Goal: Transaction & Acquisition: Purchase product/service

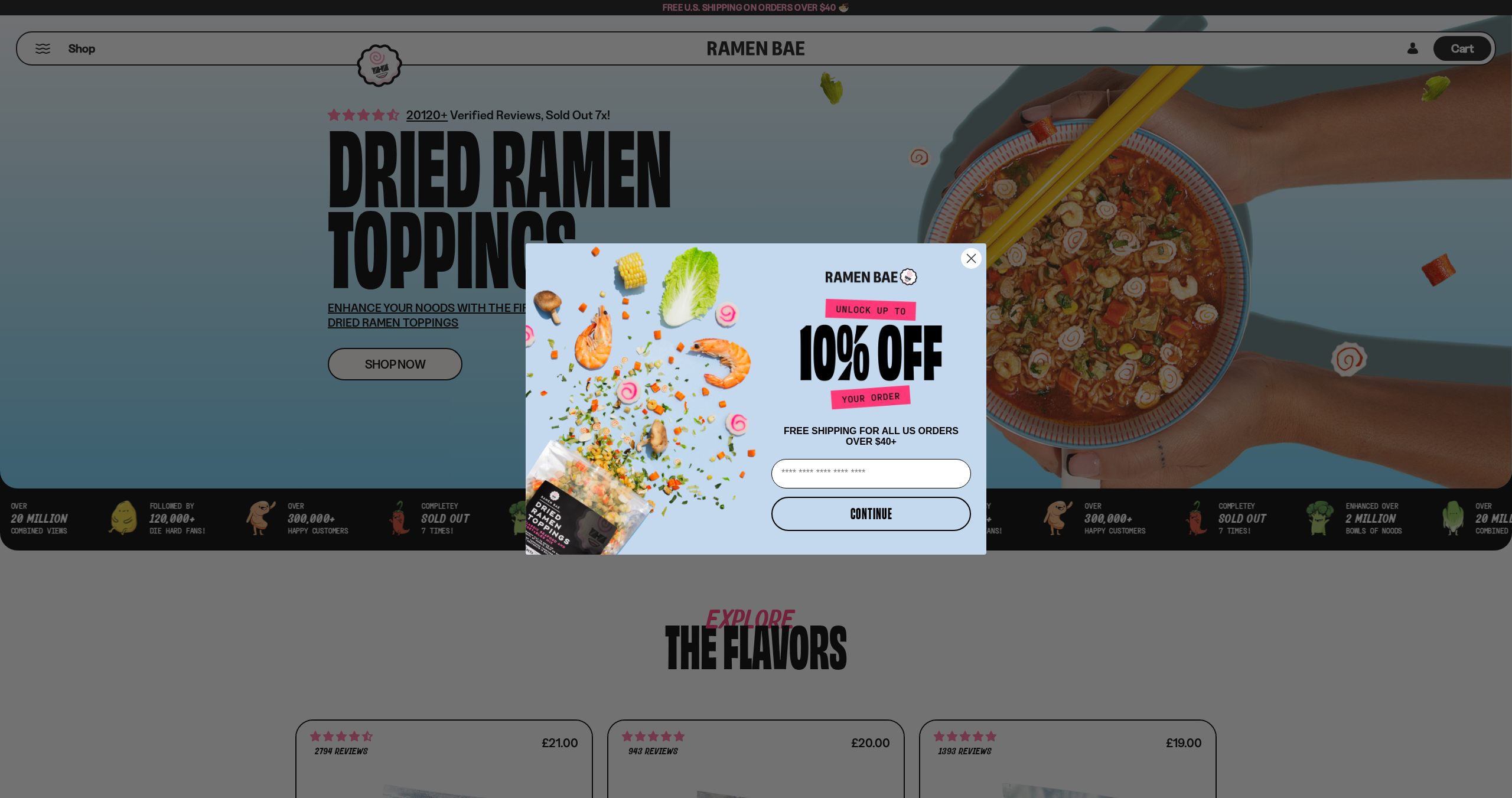
click at [972, 254] on circle "Close dialog" at bounding box center [972, 258] width 20 height 20
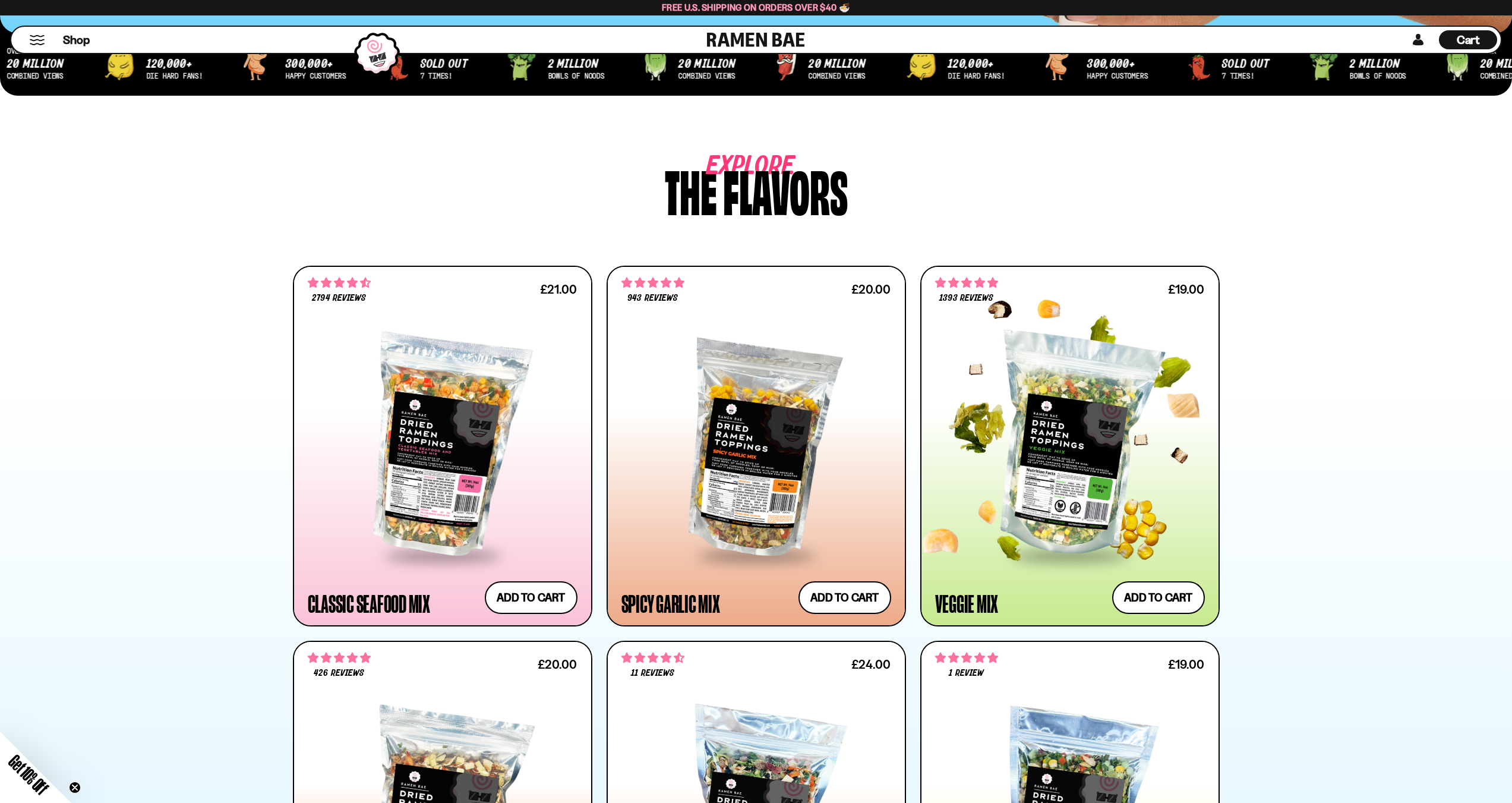
scroll to position [457, 0]
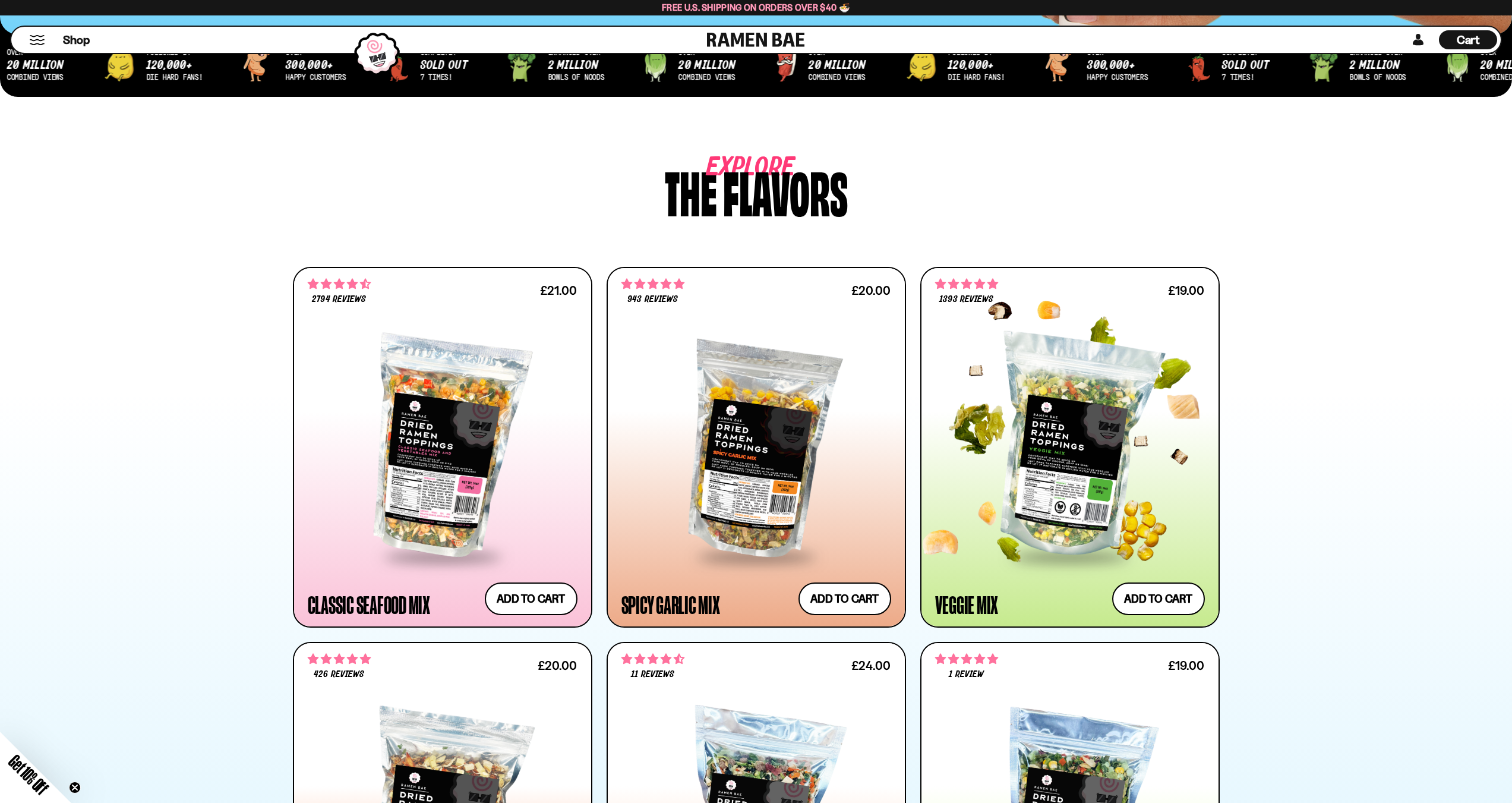
click at [1032, 458] on div at bounding box center [1070, 447] width 270 height 216
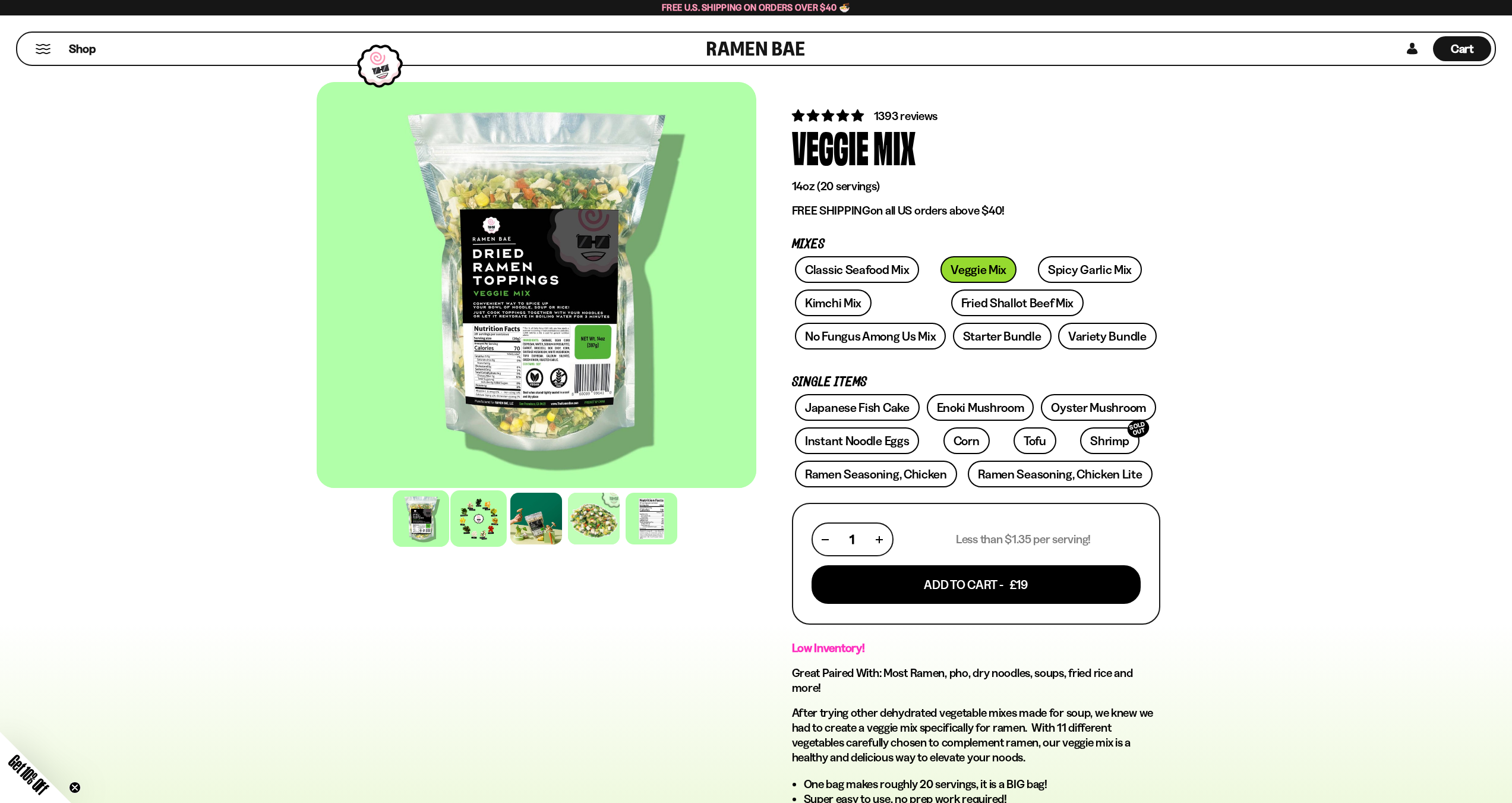
click at [478, 514] on div at bounding box center [478, 518] width 56 height 57
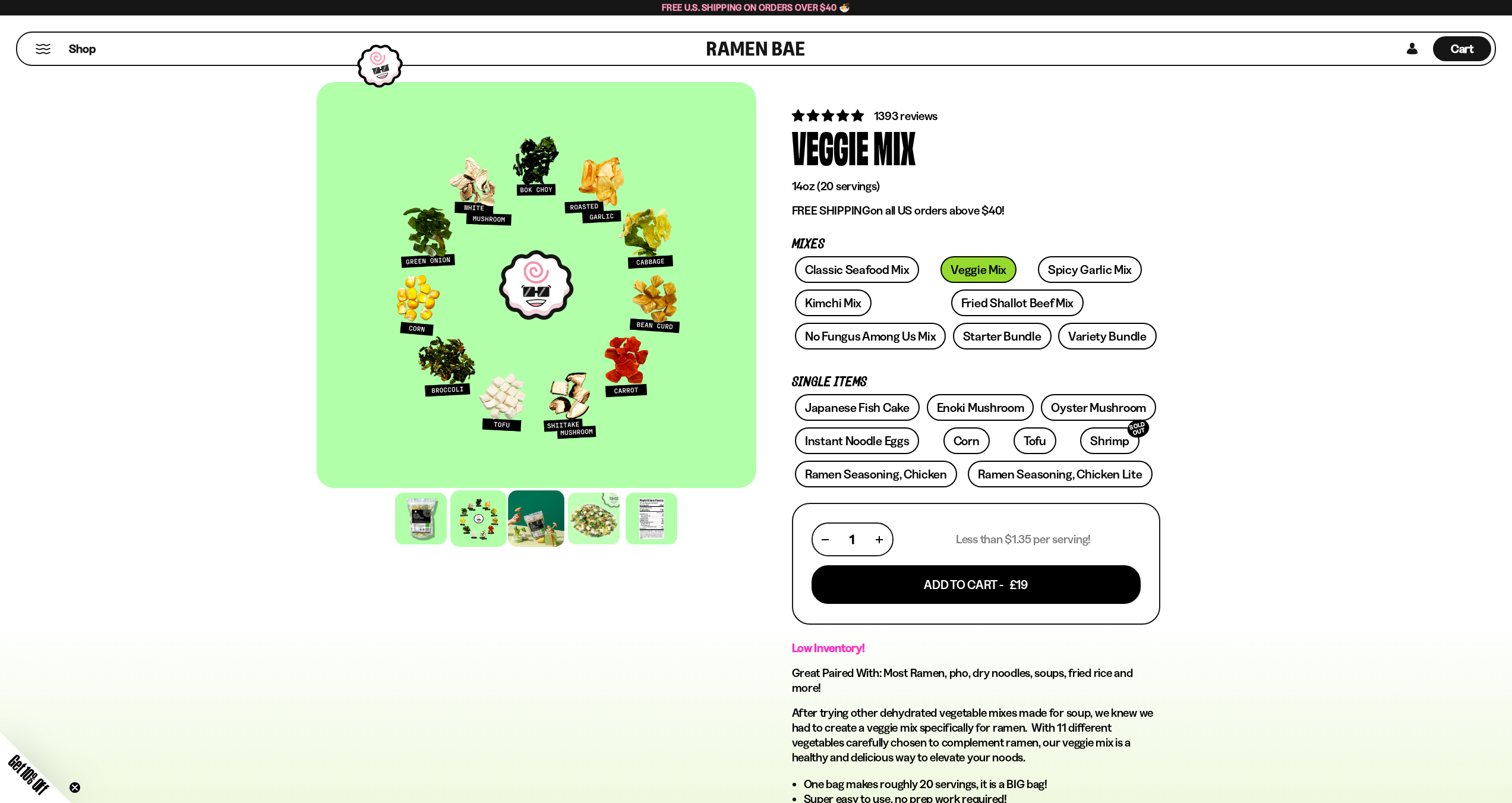
click at [525, 511] on div at bounding box center [536, 518] width 56 height 57
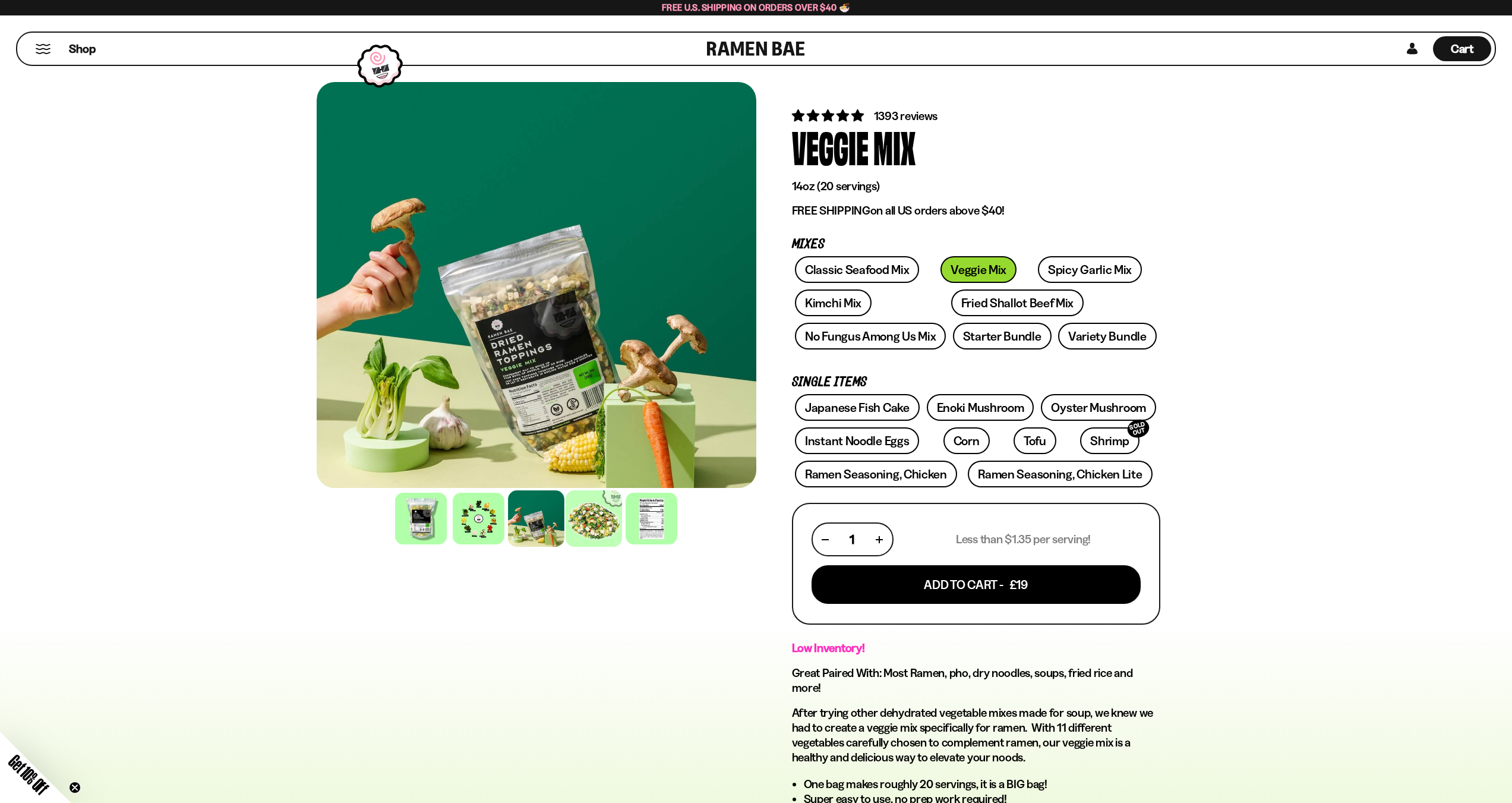
click at [593, 522] on div at bounding box center [593, 518] width 56 height 57
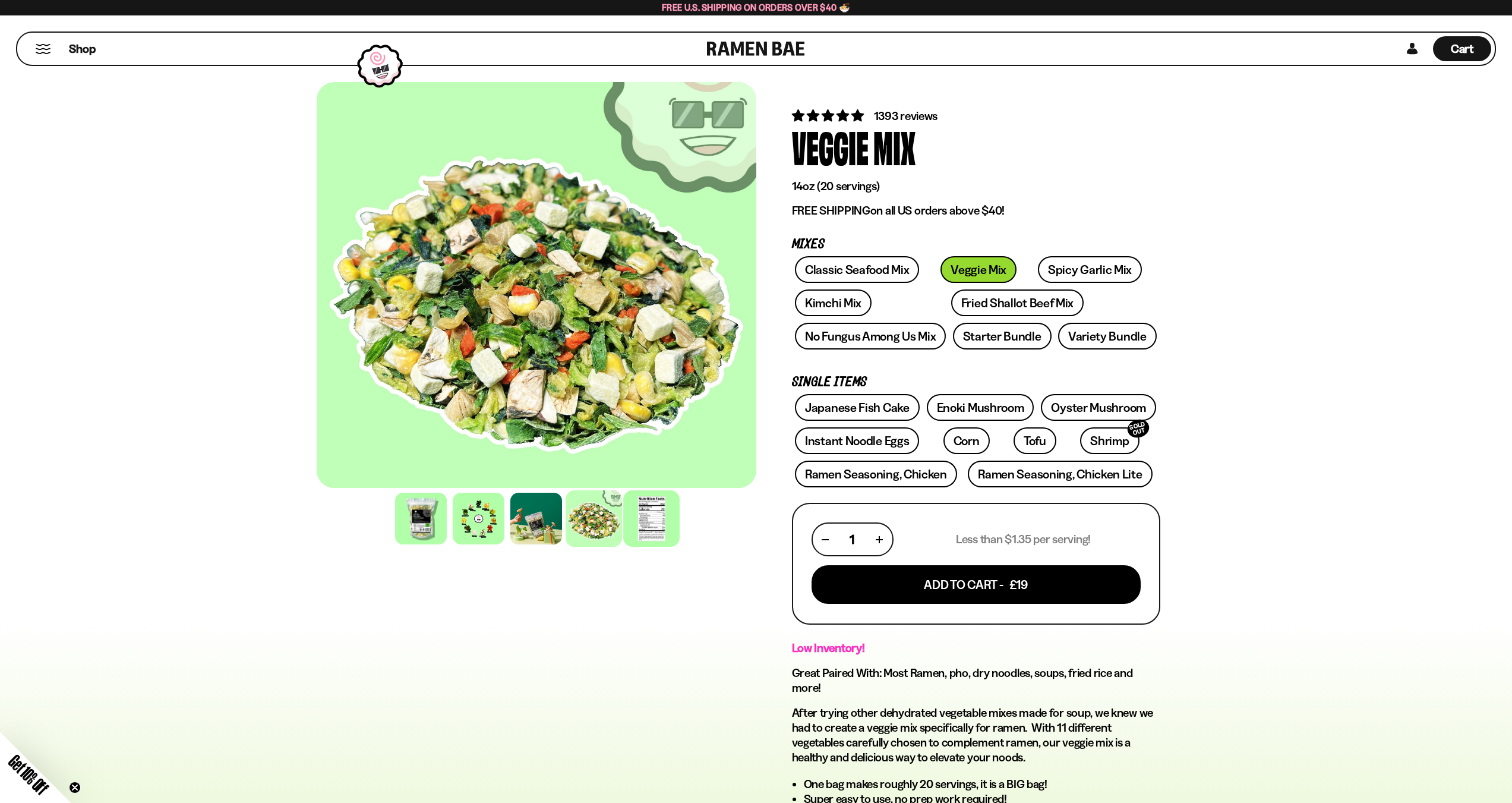
click at [654, 522] on div at bounding box center [651, 518] width 56 height 57
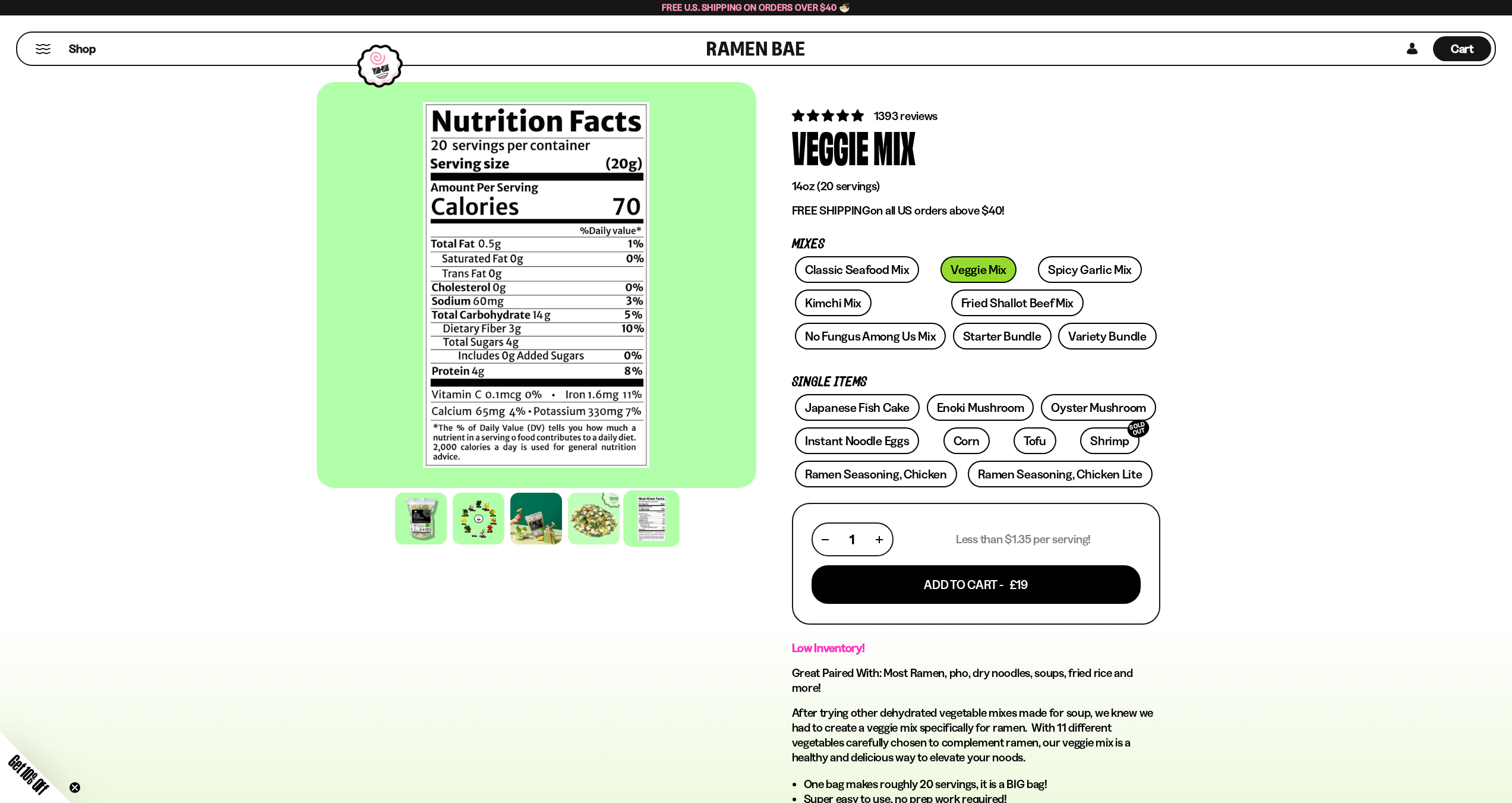
click at [1317, 431] on div "FADCB6FD-DFAB-4417-9F21-029242090B77 FADCB6FD-DFAB-4417-9F21-029242090B77 1393 …" at bounding box center [756, 654] width 1512 height 1191
